Goal: Information Seeking & Learning: Learn about a topic

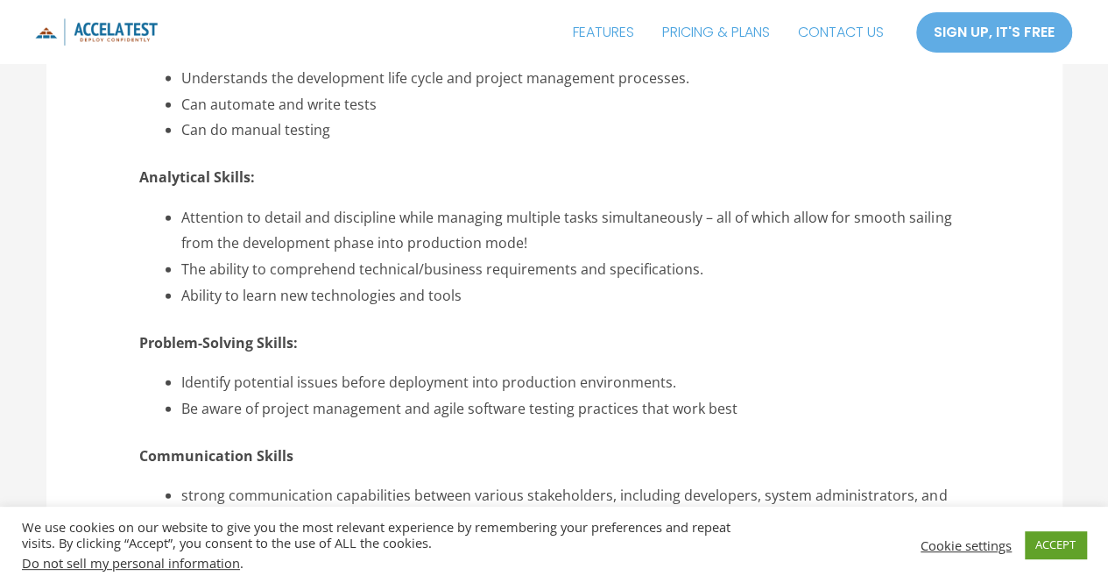
scroll to position [5396, 0]
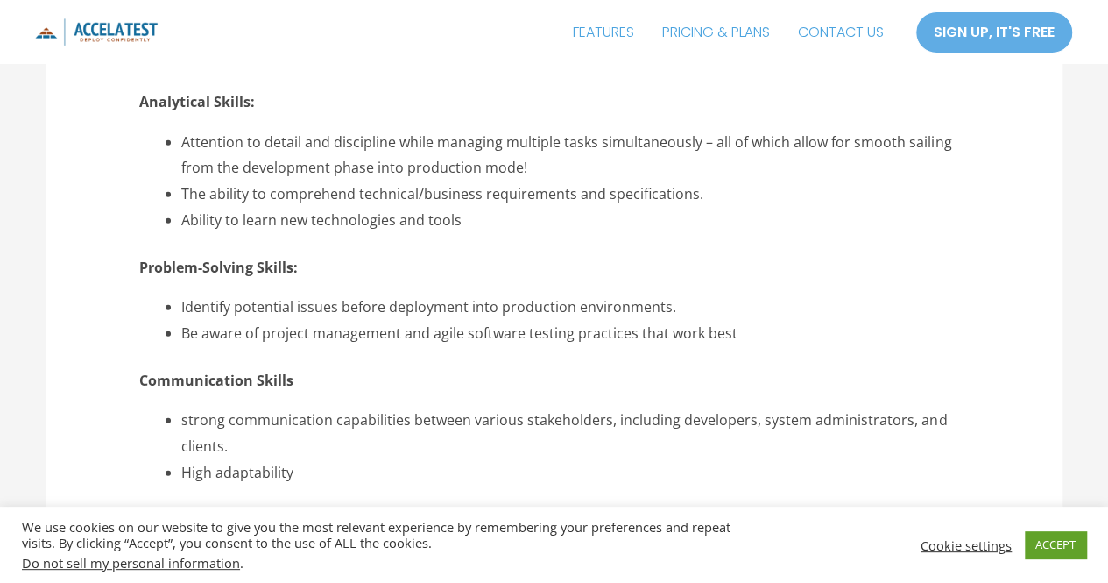
drag, startPoint x: 361, startPoint y: 475, endPoint x: 1120, endPoint y: 307, distance: 777.7
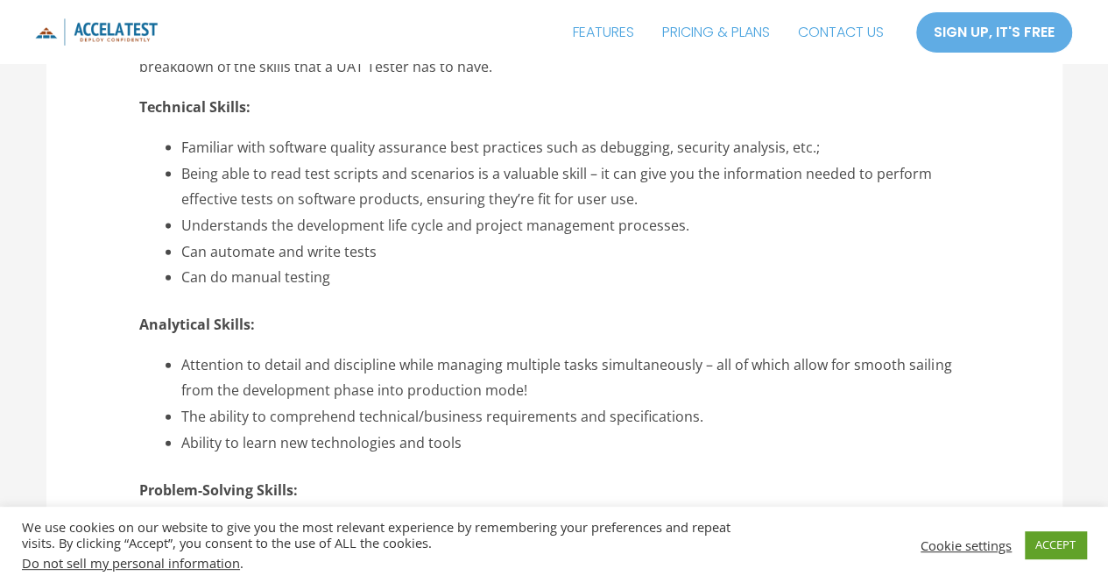
scroll to position [5206, 0]
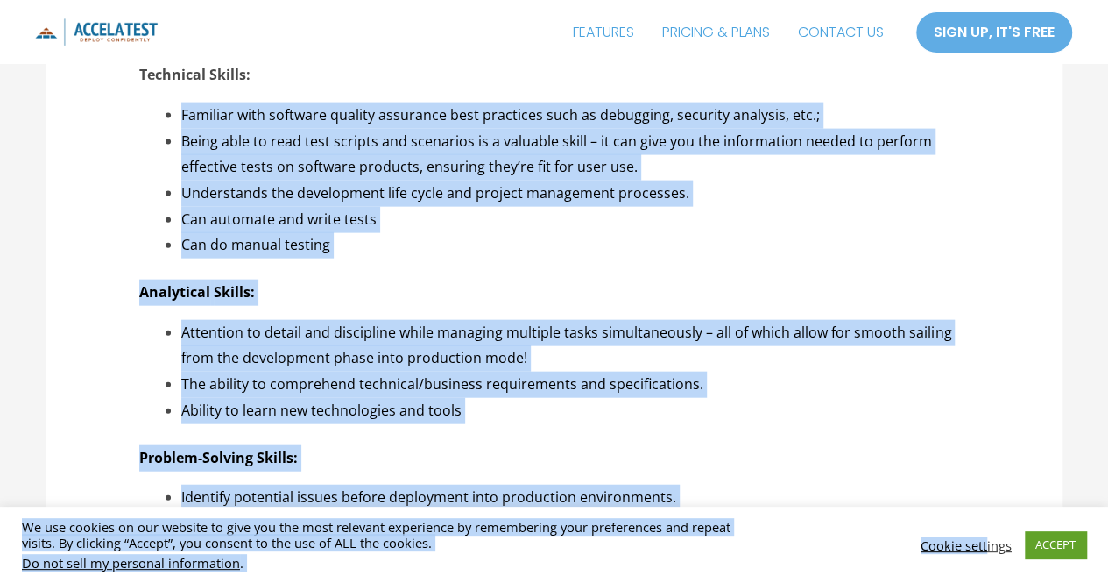
drag, startPoint x: 175, startPoint y: 109, endPoint x: 986, endPoint y: 555, distance: 926.1
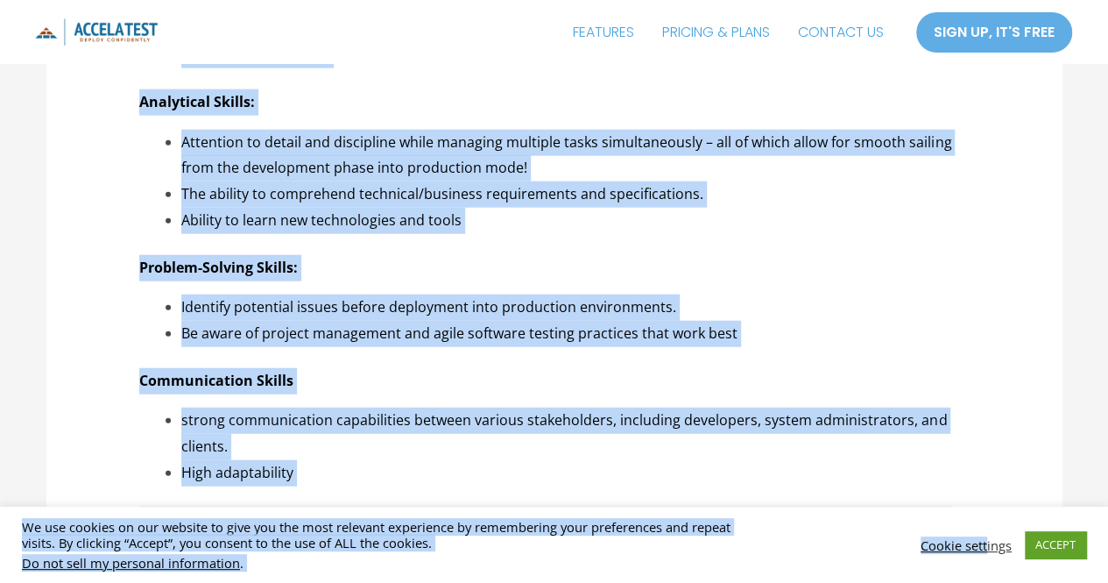
scroll to position [5549, 0]
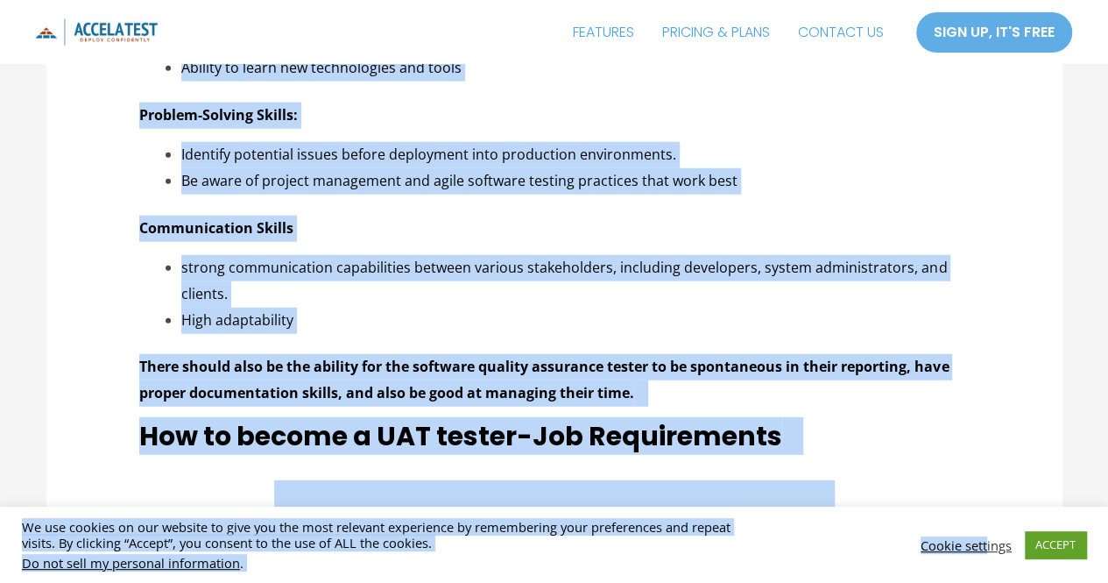
click at [657, 357] on strong "There should also be the ability for the software quality assurance tester to b…" at bounding box center [543, 380] width 809 height 46
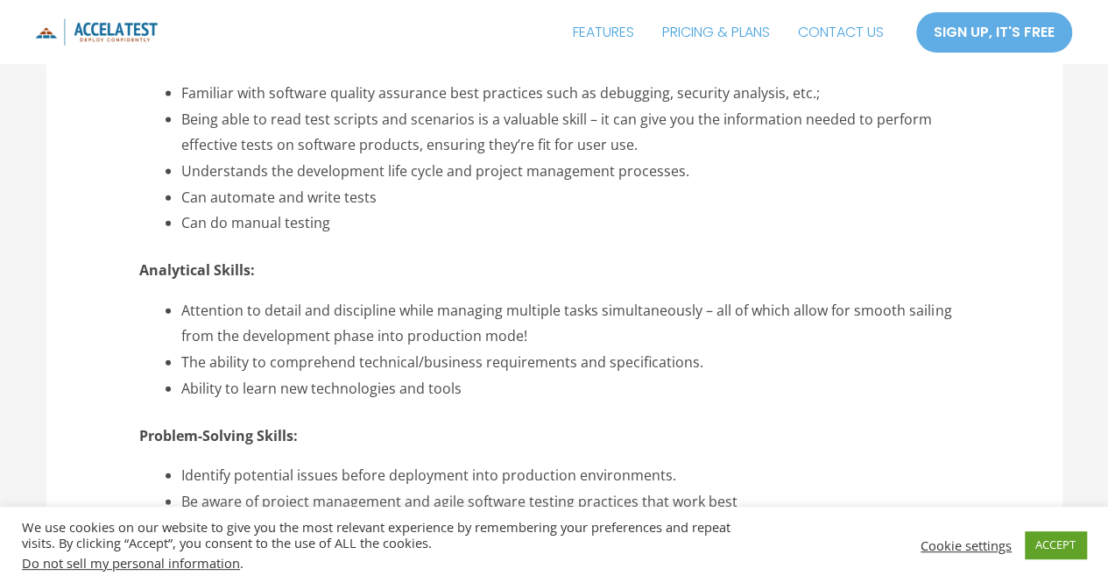
scroll to position [5011, 0]
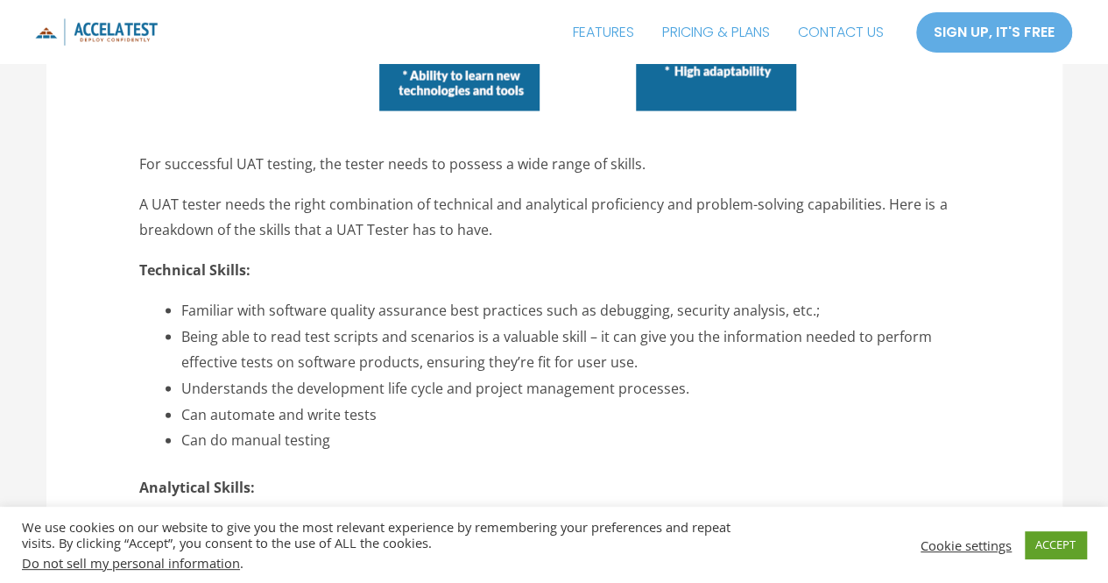
click at [357, 438] on li "Can do manual testing" at bounding box center [575, 441] width 788 height 26
drag, startPoint x: 1106, startPoint y: 302, endPoint x: 1114, endPoint y: 288, distance: 16.1
click at [1107, 288] on html "Skip to content FEATURES PRICING & PLANS CONTACT US SIGN UP, IT'S FREE SIGN UP,…" at bounding box center [554, 131] width 1108 height 10284
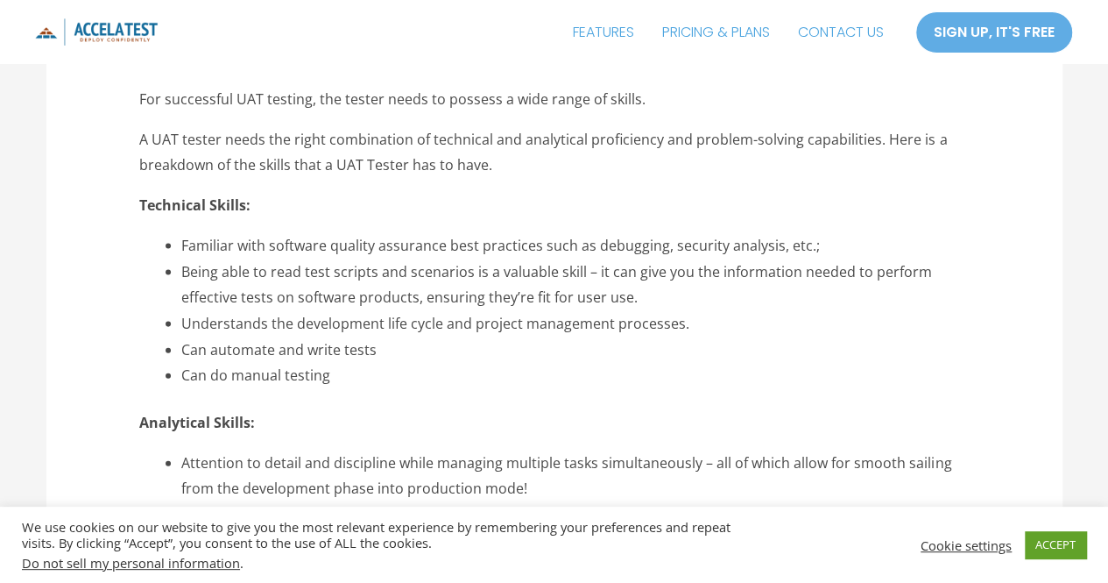
scroll to position [5086, 0]
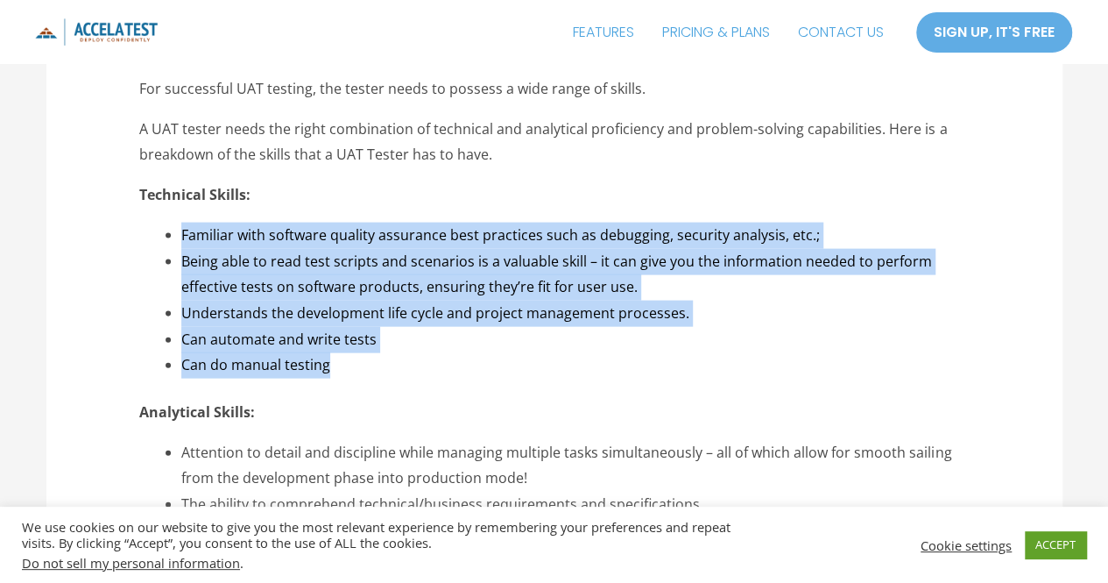
drag, startPoint x: 328, startPoint y: 366, endPoint x: 151, endPoint y: 227, distance: 225.2
click at [151, 227] on div "LinkedIn Tweet Email Are you a software developer or a QA engineer looking to m…" at bounding box center [554, 99] width 830 height 8742
copy ul "Familiar with software quality assurance best practices such as debugging, secu…"
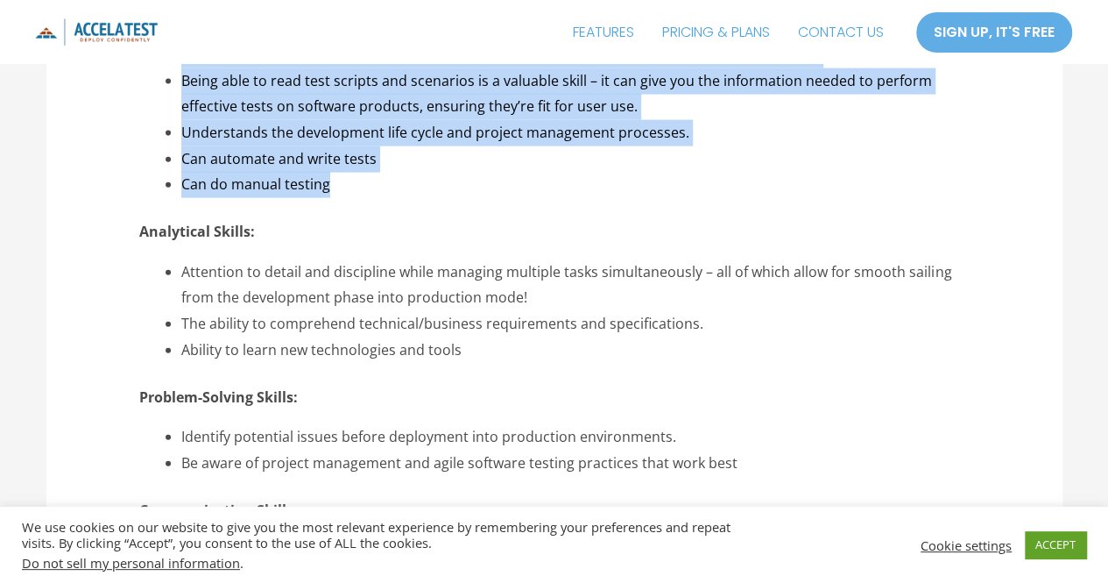
scroll to position [5298, 0]
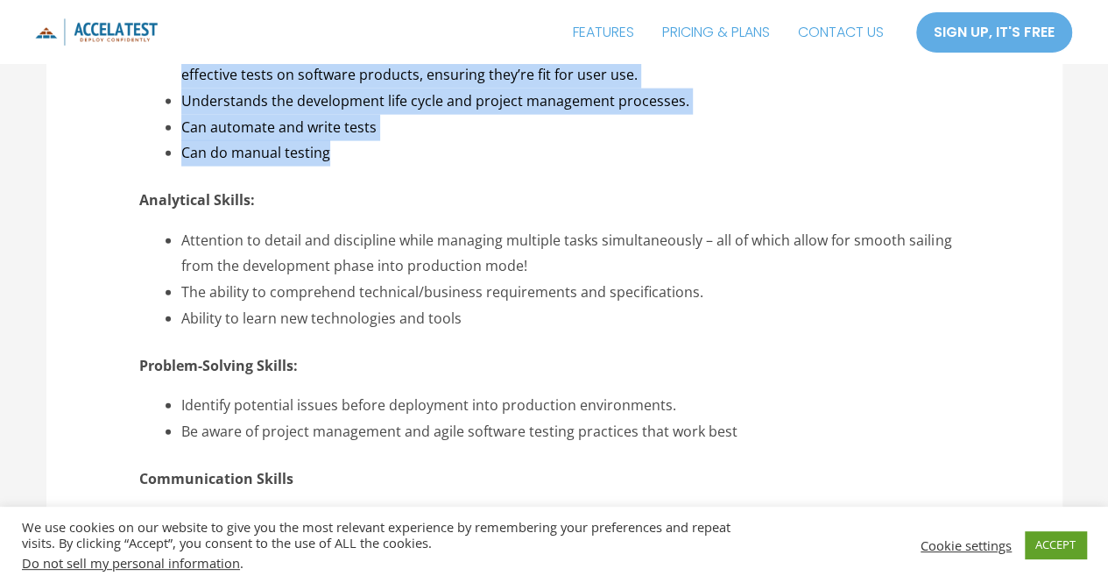
copy ul "Attention to detail and discipline while managing multiple tasks simultaneously…"
drag, startPoint x: 477, startPoint y: 322, endPoint x: 180, endPoint y: 243, distance: 307.3
copy ul "Identify potential issues before deployment into production environments. Be aw…"
drag, startPoint x: 743, startPoint y: 420, endPoint x: 180, endPoint y: 389, distance: 563.3
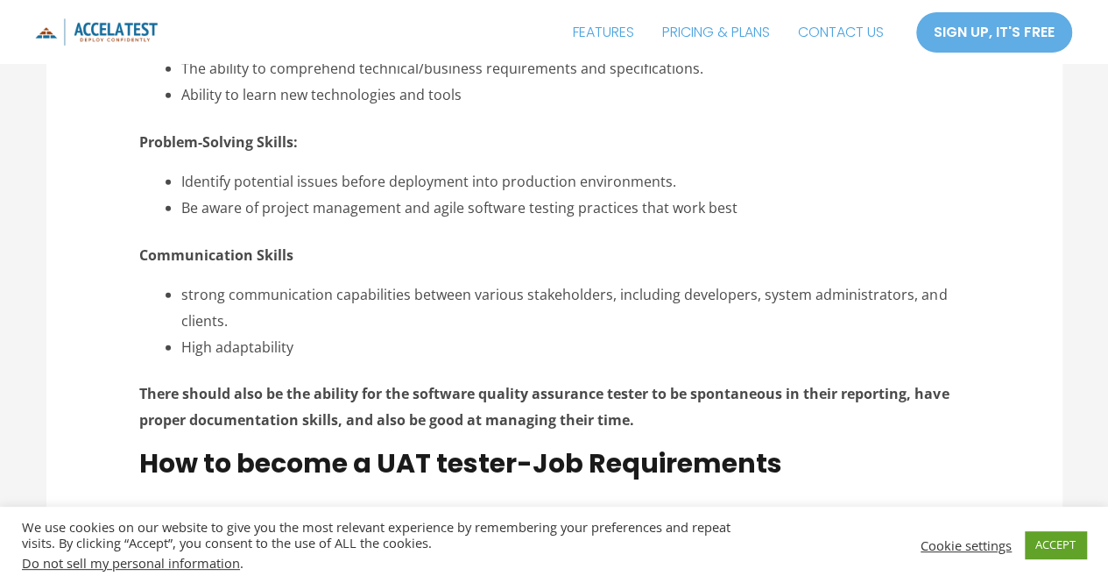
scroll to position [5544, 0]
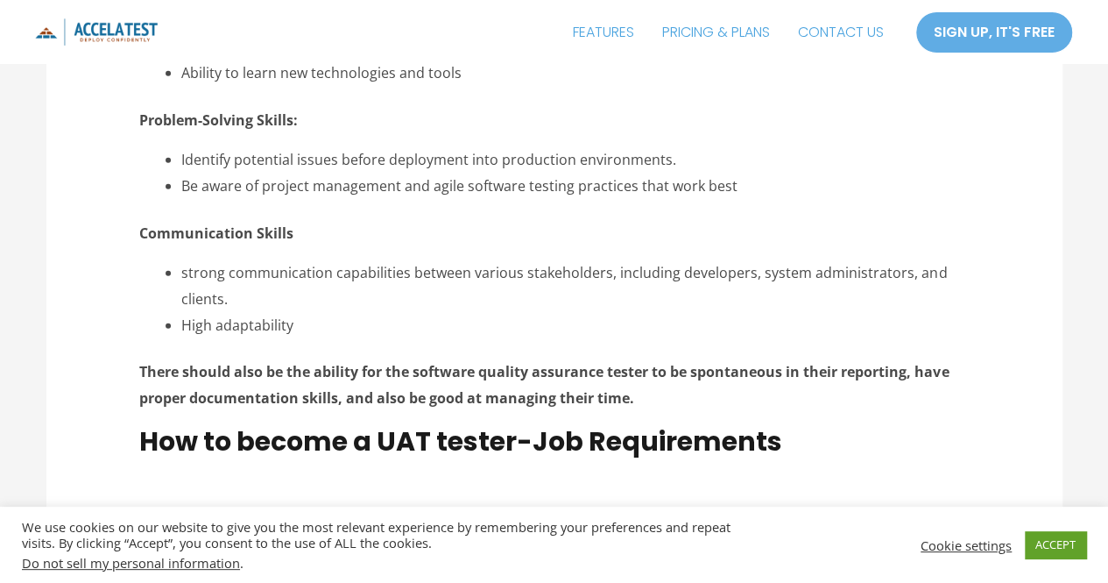
drag, startPoint x: 322, startPoint y: 324, endPoint x: 179, endPoint y: 277, distance: 151.3
copy ul "strong communication capabilities between various stakeholders, including devel…"
